Goal: Information Seeking & Learning: Understand process/instructions

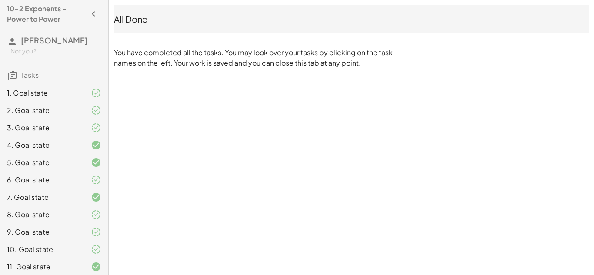
scroll to position [21, 0]
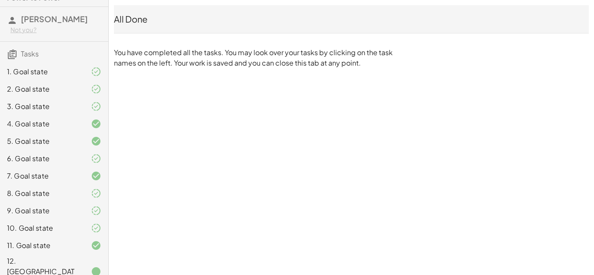
click at [80, 189] on div at bounding box center [89, 193] width 24 height 10
click at [63, 237] on div "9. Goal state" at bounding box center [54, 245] width 108 height 17
click at [62, 225] on div "10. Goal state" at bounding box center [42, 228] width 70 height 10
click at [68, 133] on div "3. Goal state" at bounding box center [54, 141] width 108 height 17
click at [47, 68] on div "1. Goal state" at bounding box center [42, 71] width 70 height 10
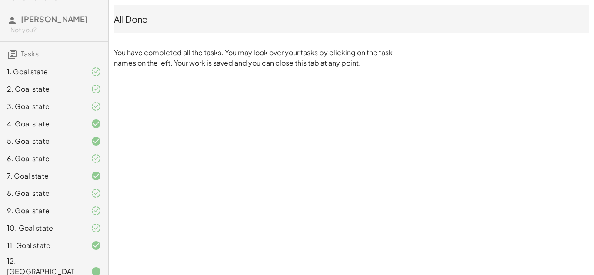
click at [47, 68] on div "1. Goal state" at bounding box center [42, 71] width 70 height 10
click at [27, 115] on div "2. Goal state" at bounding box center [54, 123] width 108 height 17
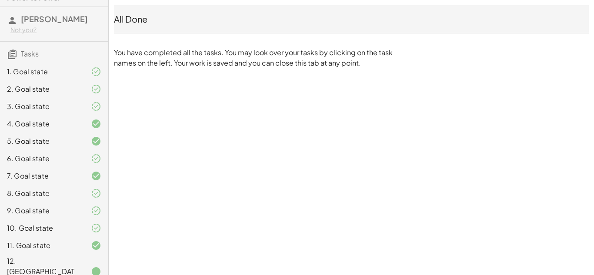
click at [23, 115] on div "2. Goal state" at bounding box center [54, 123] width 108 height 17
click at [17, 133] on div "3. Goal state" at bounding box center [54, 141] width 108 height 17
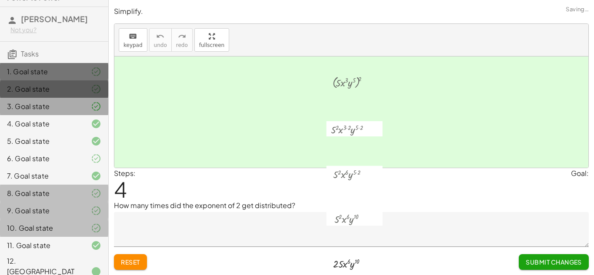
click at [47, 151] on div "4. Goal state" at bounding box center [54, 158] width 108 height 17
click at [43, 112] on div "3. Goal state" at bounding box center [42, 106] width 70 height 10
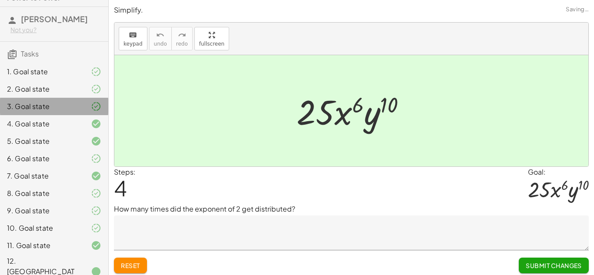
scroll to position [0, 0]
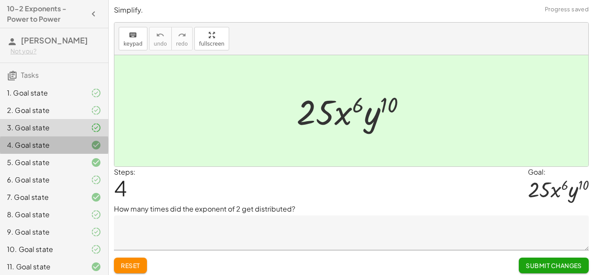
click at [57, 148] on div "4. Goal state" at bounding box center [42, 145] width 70 height 10
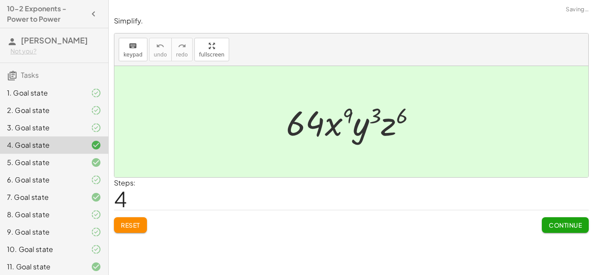
click at [56, 189] on div "5. Goal state" at bounding box center [54, 197] width 108 height 17
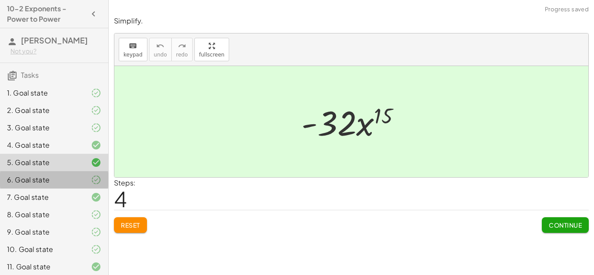
click at [56, 176] on div "6. Goal state" at bounding box center [42, 180] width 70 height 10
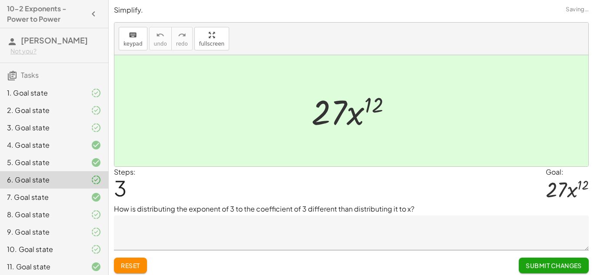
click at [48, 223] on div "7. Goal state" at bounding box center [54, 231] width 108 height 17
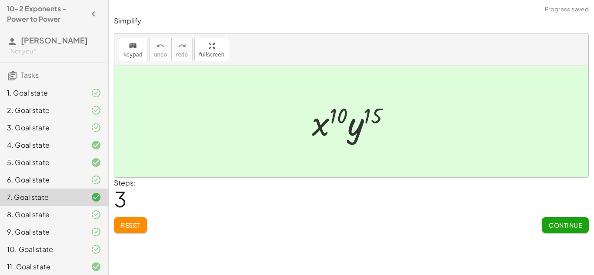
click at [51, 212] on div "8. Goal state" at bounding box center [42, 214] width 70 height 10
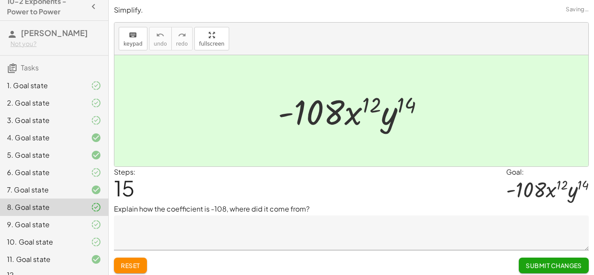
scroll to position [21, 0]
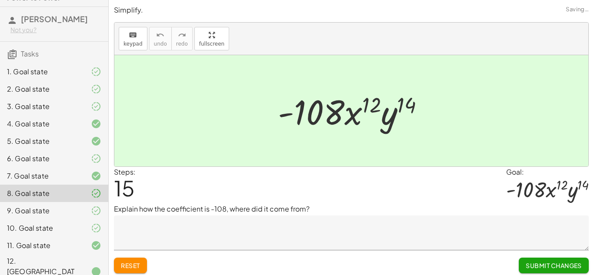
click at [51, 212] on div "9. Goal state" at bounding box center [42, 211] width 70 height 10
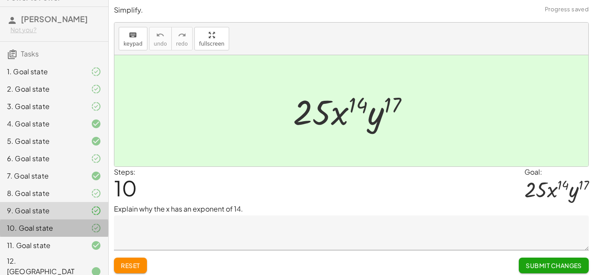
click at [53, 226] on div "10. Goal state" at bounding box center [42, 228] width 70 height 10
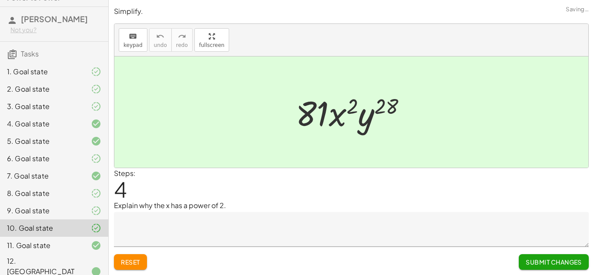
click at [53, 244] on div "11. Goal state" at bounding box center [42, 245] width 70 height 10
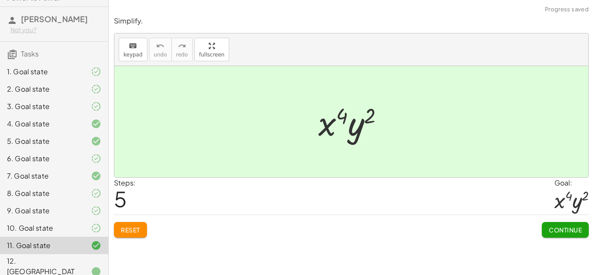
click at [48, 261] on div "12. [GEOGRAPHIC_DATA]" at bounding box center [42, 271] width 70 height 31
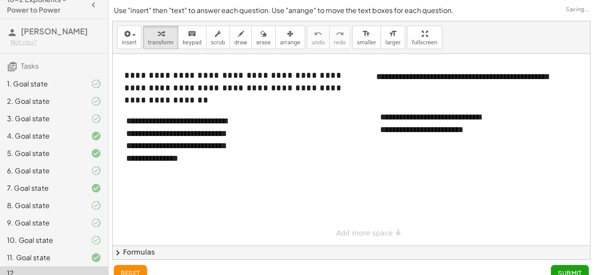
scroll to position [0, 0]
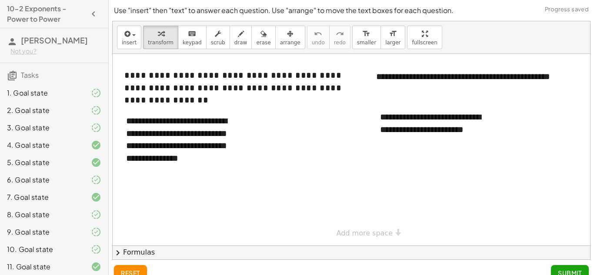
click at [35, 114] on div "2. Goal state" at bounding box center [42, 110] width 70 height 10
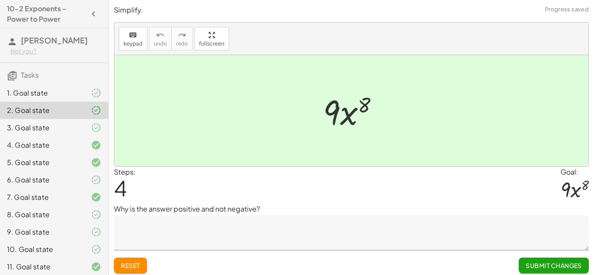
click at [36, 82] on div "1. Goal state 2. Goal state 3. Goal state 4. Goal state 5. Goal state 6. Goal s…" at bounding box center [54, 197] width 108 height 233
click at [39, 88] on div "1. Goal state" at bounding box center [42, 93] width 70 height 10
